Goal: Obtain resource: Download file/media

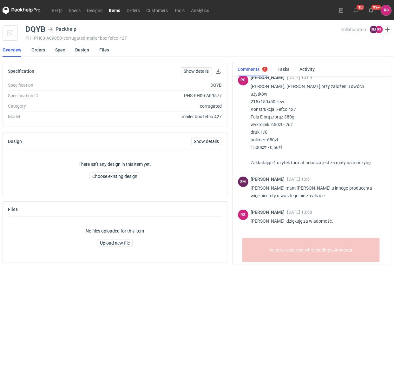
scroll to position [45, 0]
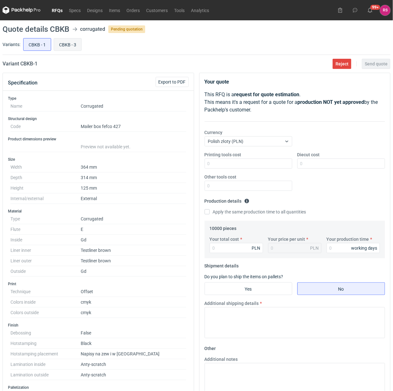
click at [65, 43] on input "CBKB - 3" at bounding box center [67, 44] width 27 height 12
radio input "true"
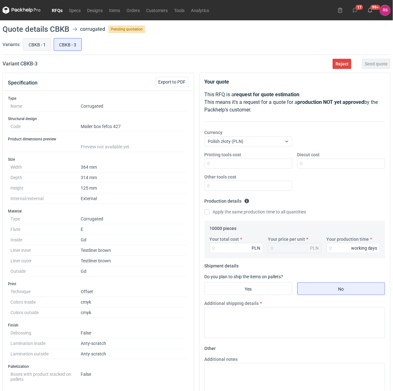
click at [36, 43] on input "CBKB - 1" at bounding box center [36, 44] width 27 height 12
radio input "true"
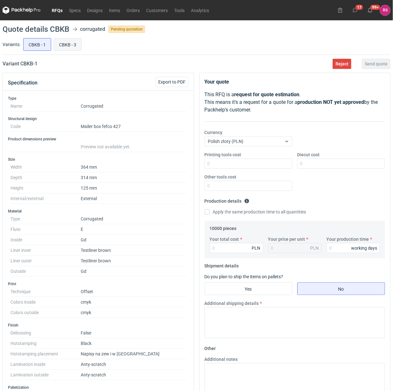
click at [68, 44] on input "CBKB - 3" at bounding box center [67, 44] width 27 height 12
radio input "true"
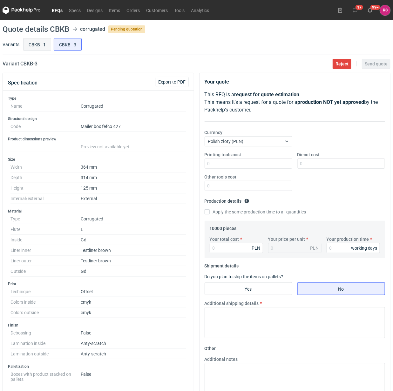
click at [32, 38] on input "CBKB - 1" at bounding box center [36, 44] width 27 height 12
radio input "true"
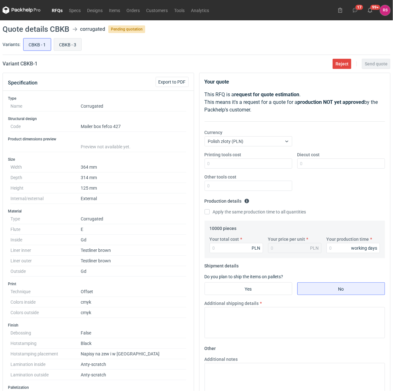
click at [69, 44] on input "CBKB - 3" at bounding box center [67, 44] width 27 height 12
radio input "true"
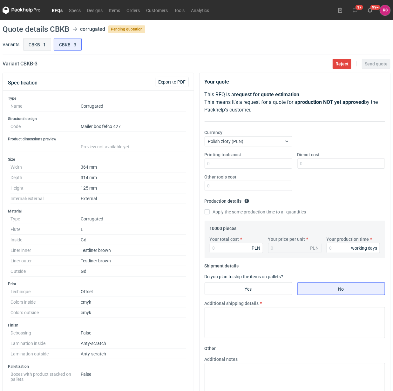
click at [34, 43] on input "CBKB - 1" at bounding box center [36, 44] width 27 height 12
radio input "true"
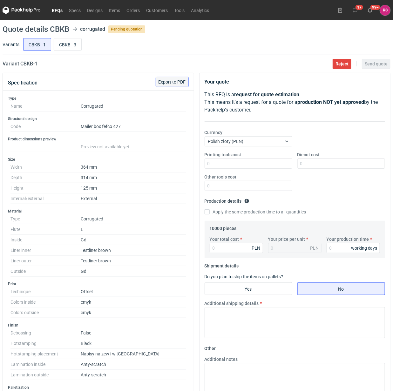
click at [175, 83] on span "Export to PDF" at bounding box center [171, 82] width 27 height 4
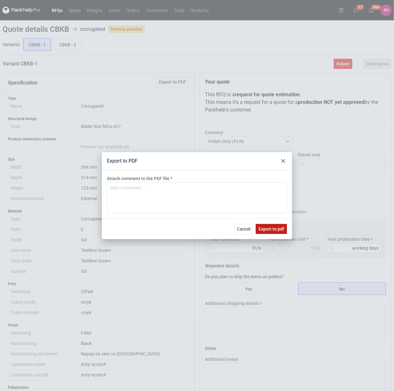
click at [272, 228] on span "Export to pdf" at bounding box center [272, 229] width 26 height 4
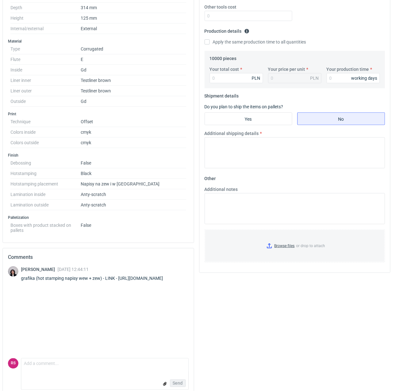
scroll to position [181, 0]
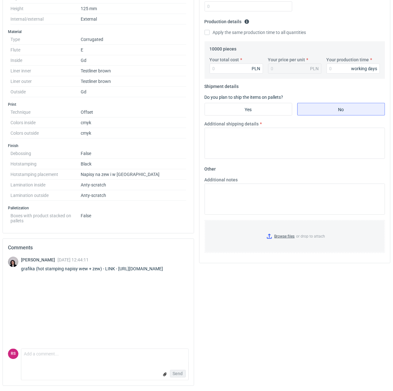
drag, startPoint x: 117, startPoint y: 268, endPoint x: 185, endPoint y: 269, distance: 67.6
click at [185, 269] on div "Sebastian Markut 11 Sep 2025 12:44:11 grafika (hot stamping napisy wew + zew) -…" at bounding box center [98, 265] width 181 height 18
copy div "https://we.tl/t-bwnx26QOk9"
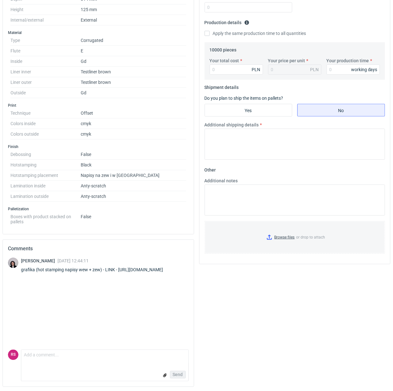
scroll to position [0, 0]
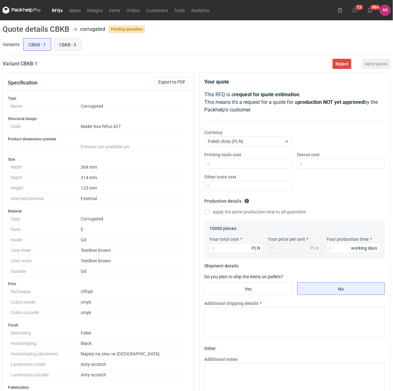
click at [69, 43] on input "CBKB - 3" at bounding box center [67, 44] width 27 height 12
radio input "true"
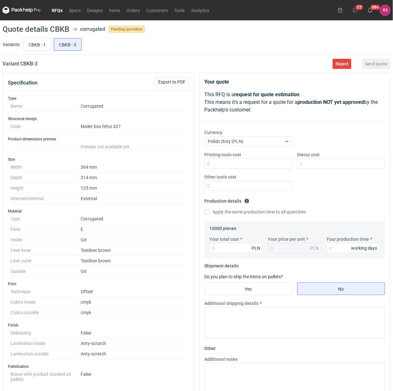
drag, startPoint x: 38, startPoint y: 45, endPoint x: 8, endPoint y: 51, distance: 30.7
click at [37, 45] on input "CBKB - 1" at bounding box center [36, 44] width 27 height 12
radio input "true"
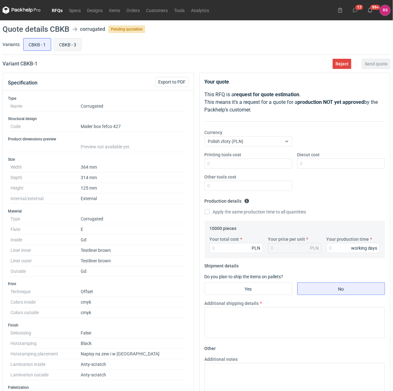
click at [69, 43] on input "CBKB - 3" at bounding box center [67, 44] width 27 height 12
radio input "true"
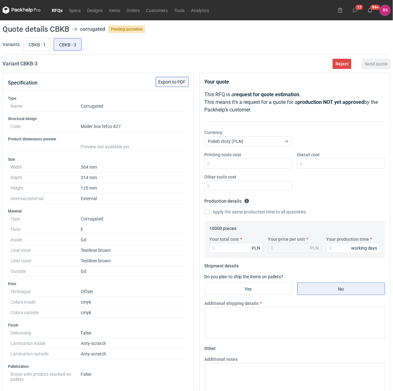
click at [170, 82] on span "Export to PDF" at bounding box center [171, 82] width 27 height 4
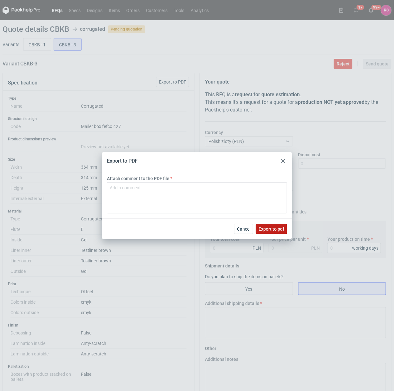
click at [274, 229] on span "Export to pdf" at bounding box center [272, 229] width 26 height 4
